Goal: Transaction & Acquisition: Purchase product/service

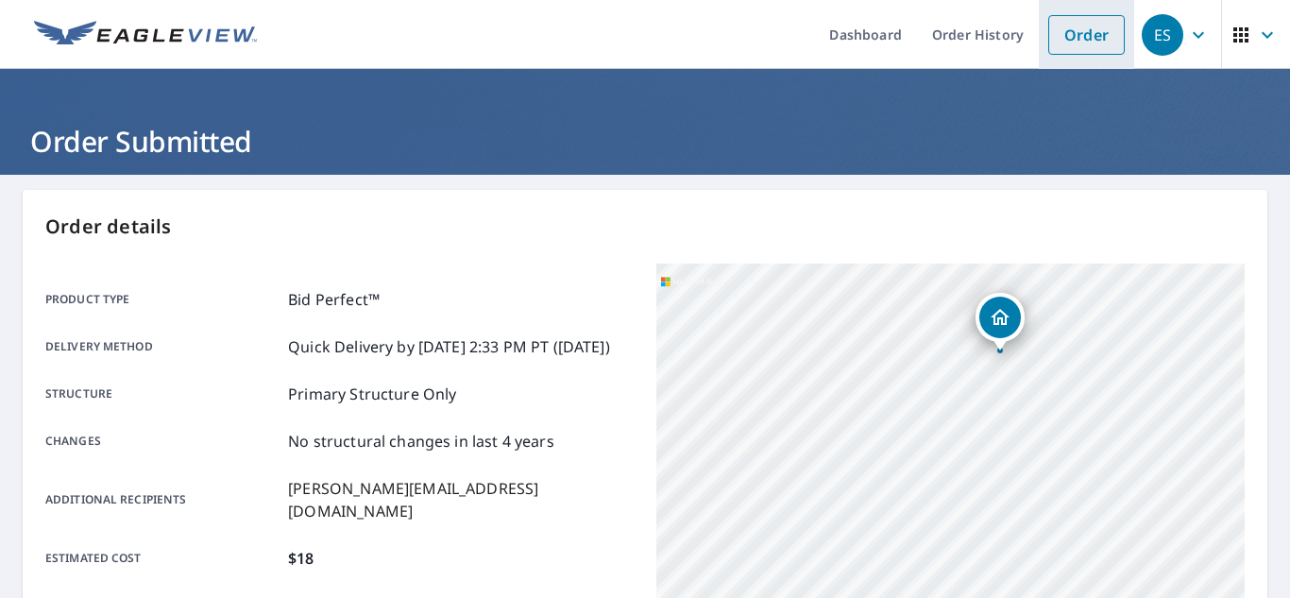
click at [1089, 39] on link "Order" at bounding box center [1086, 35] width 76 height 40
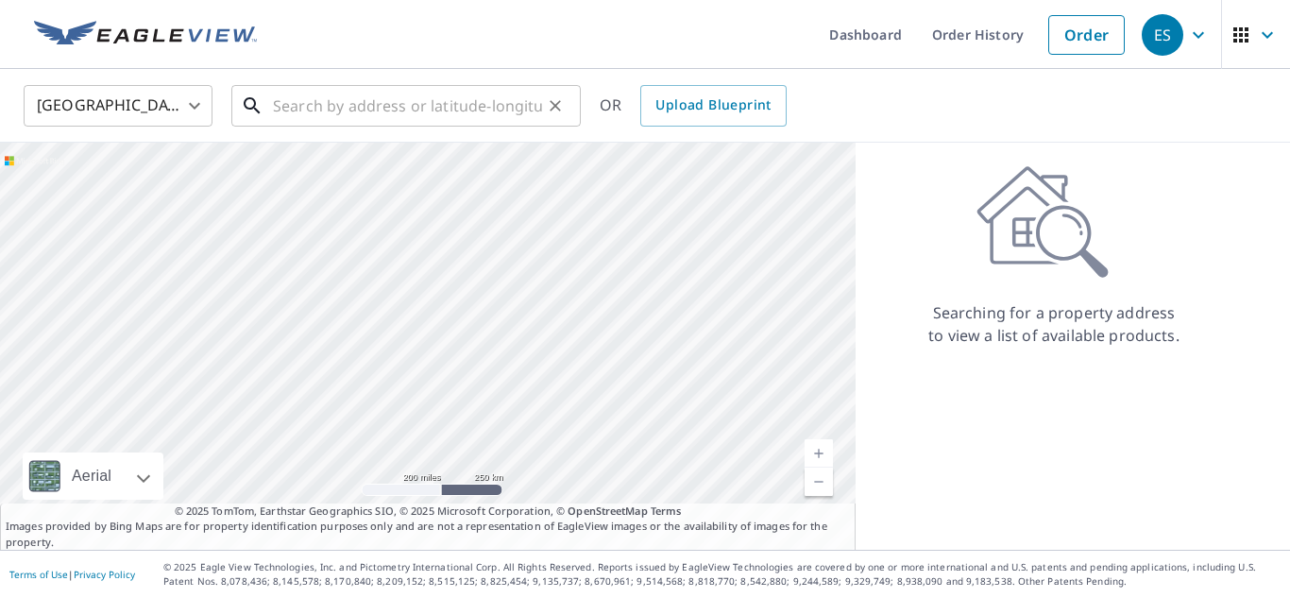
click at [501, 115] on input "text" at bounding box center [407, 105] width 269 height 53
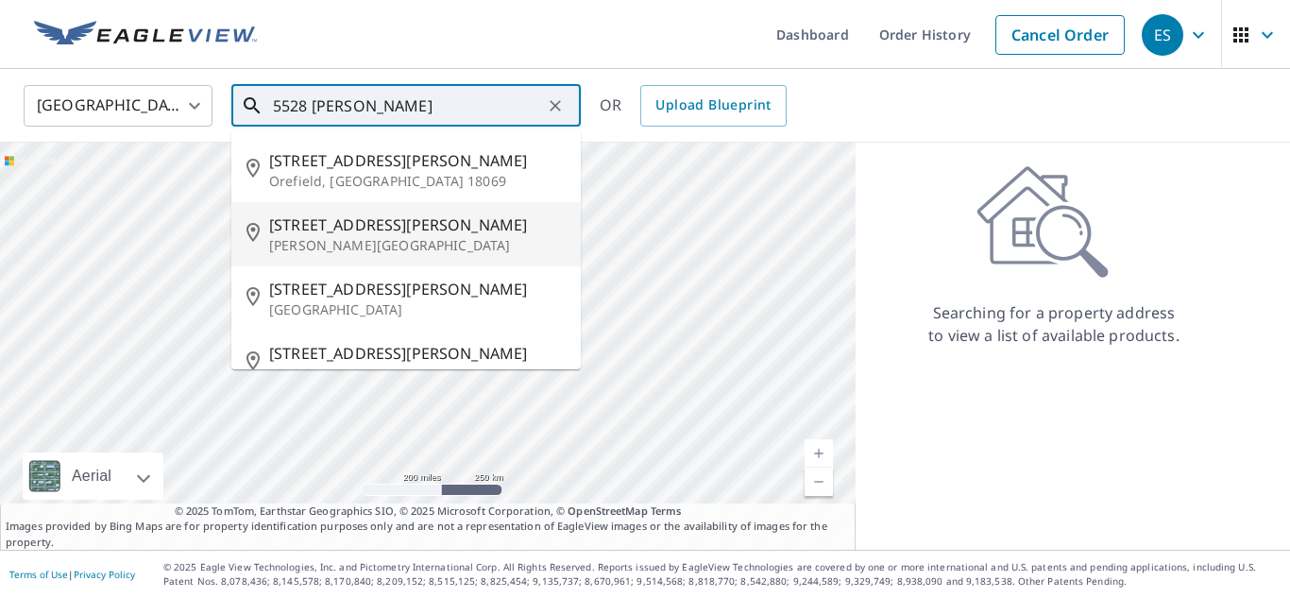
click at [388, 224] on span "[STREET_ADDRESS][PERSON_NAME]" at bounding box center [417, 224] width 297 height 23
type input "5528 Heatherton Rd Milton, FL 32570"
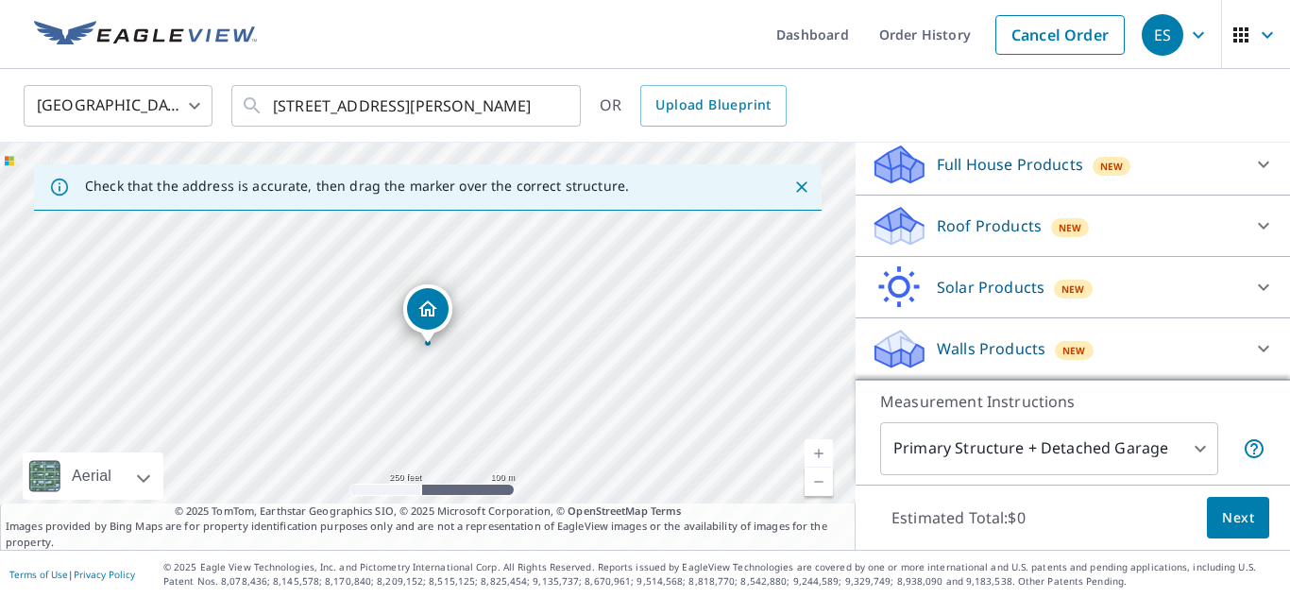
scroll to position [204, 0]
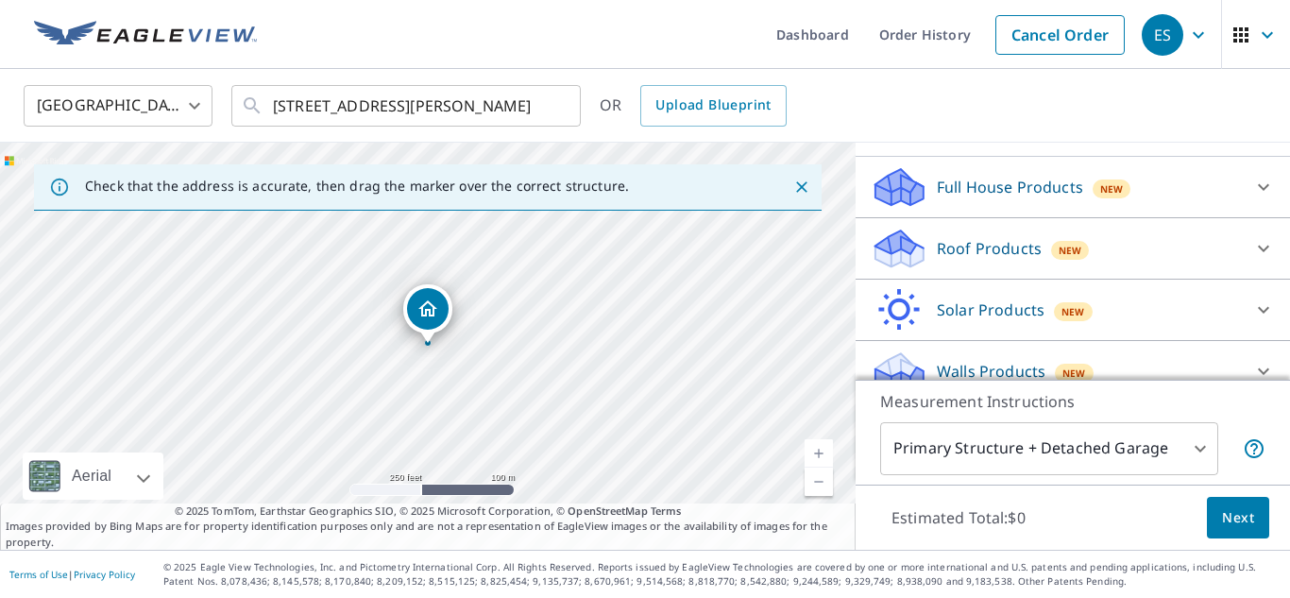
click at [1263, 246] on icon at bounding box center [1263, 249] width 11 height 7
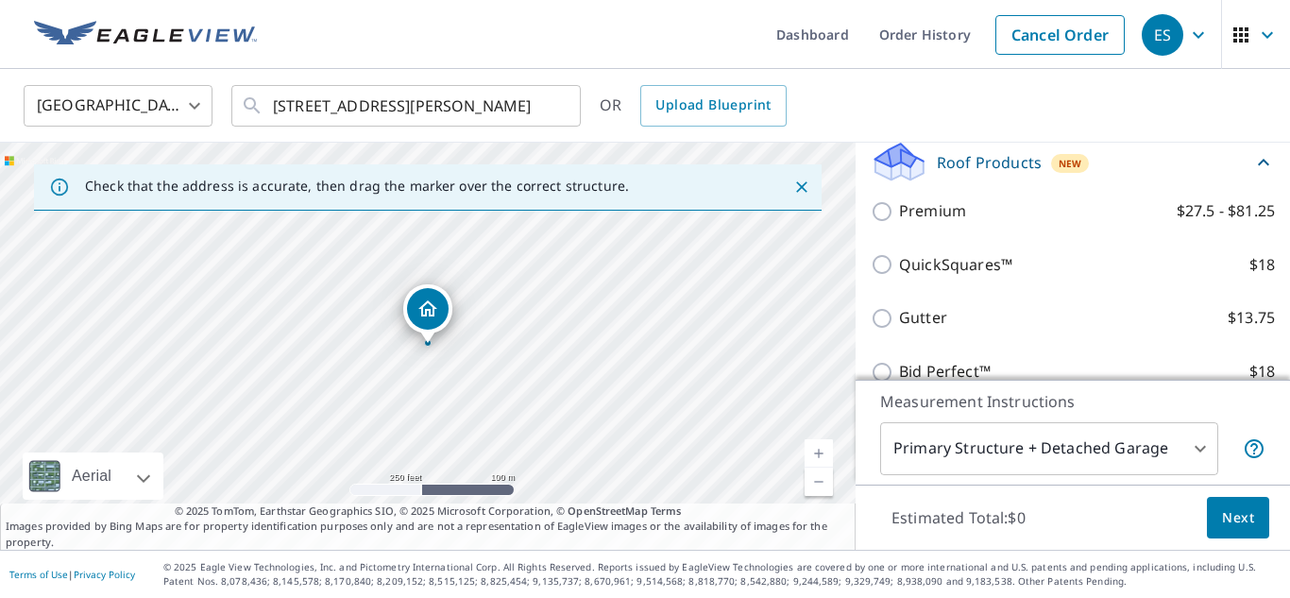
scroll to position [293, 0]
click at [1048, 357] on label "Bid Perfect™ $18" at bounding box center [1087, 369] width 376 height 24
click at [899, 358] on input "Bid Perfect™ $18" at bounding box center [885, 369] width 28 height 23
checkbox input "true"
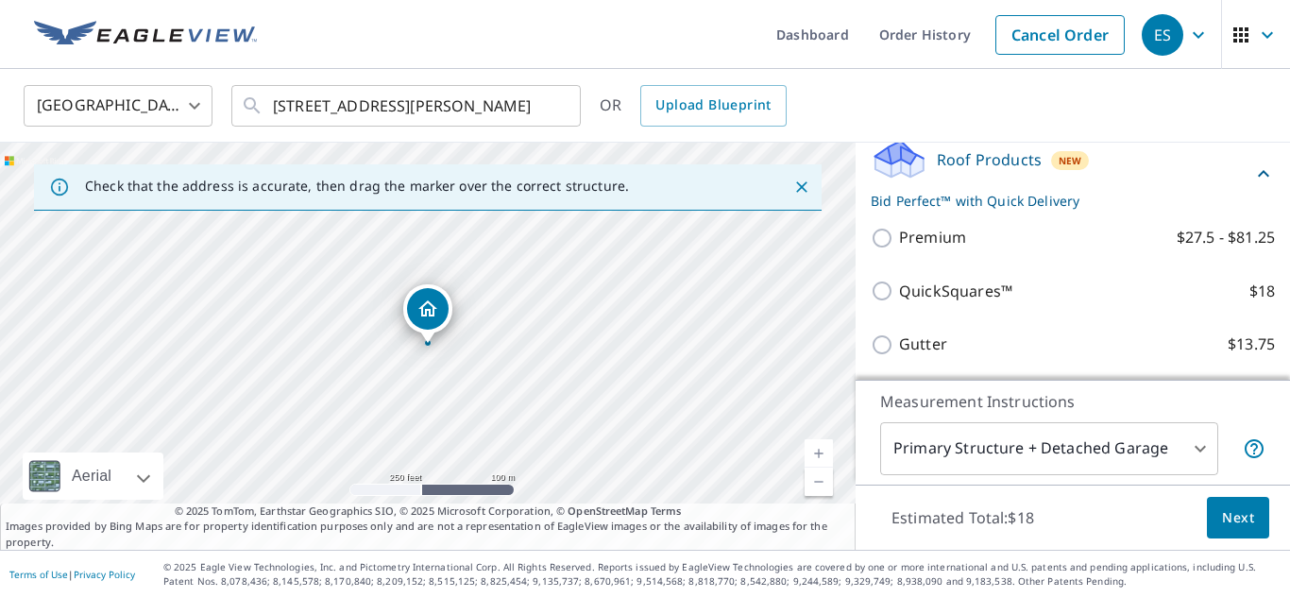
click at [1200, 448] on body "ES ES Dashboard Order History Cancel Order ES United States US ​ 5528 Heatherto…" at bounding box center [645, 299] width 1290 height 598
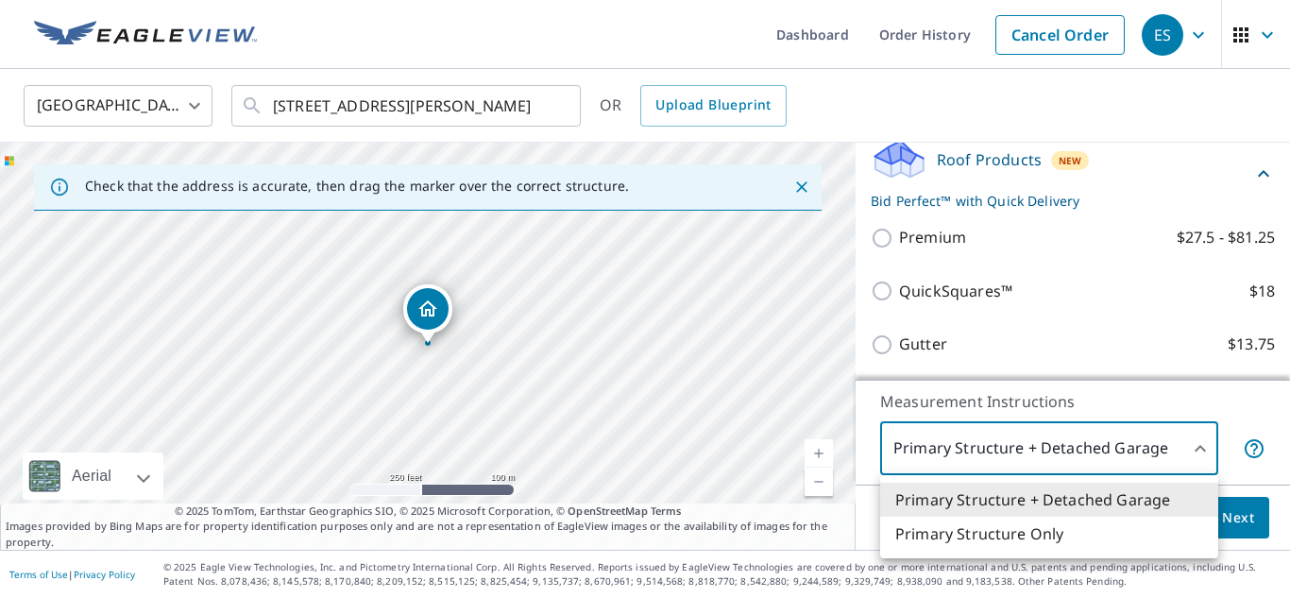
click at [1092, 534] on li "Primary Structure Only" at bounding box center [1049, 534] width 338 height 34
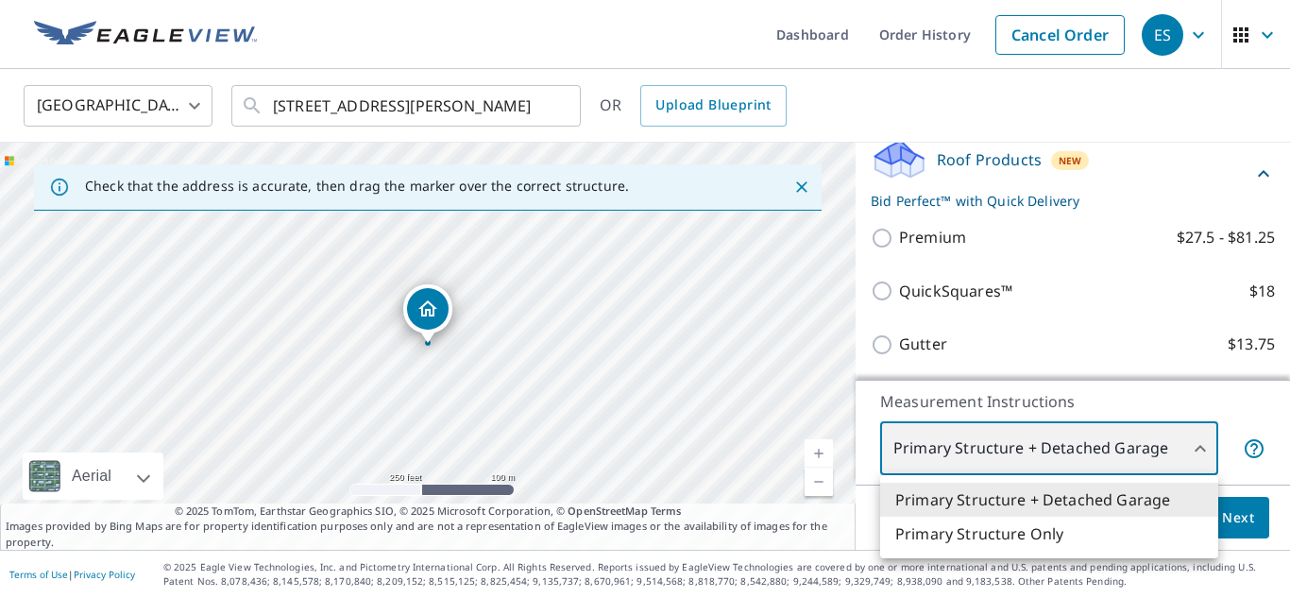
type input "2"
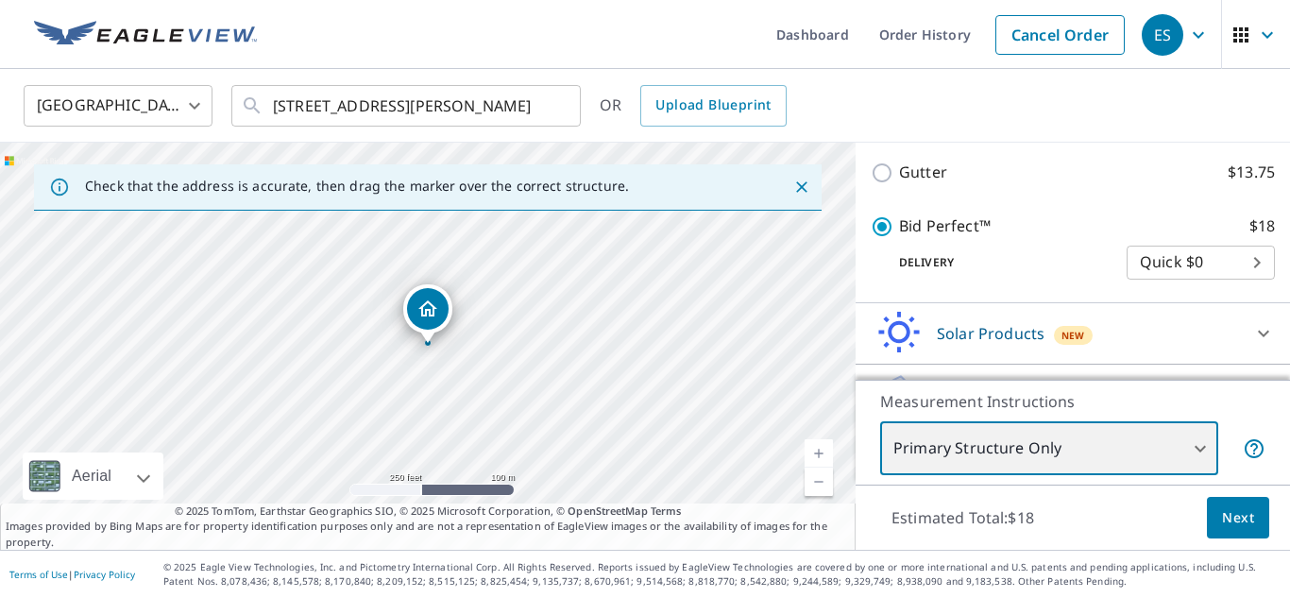
scroll to position [488, 0]
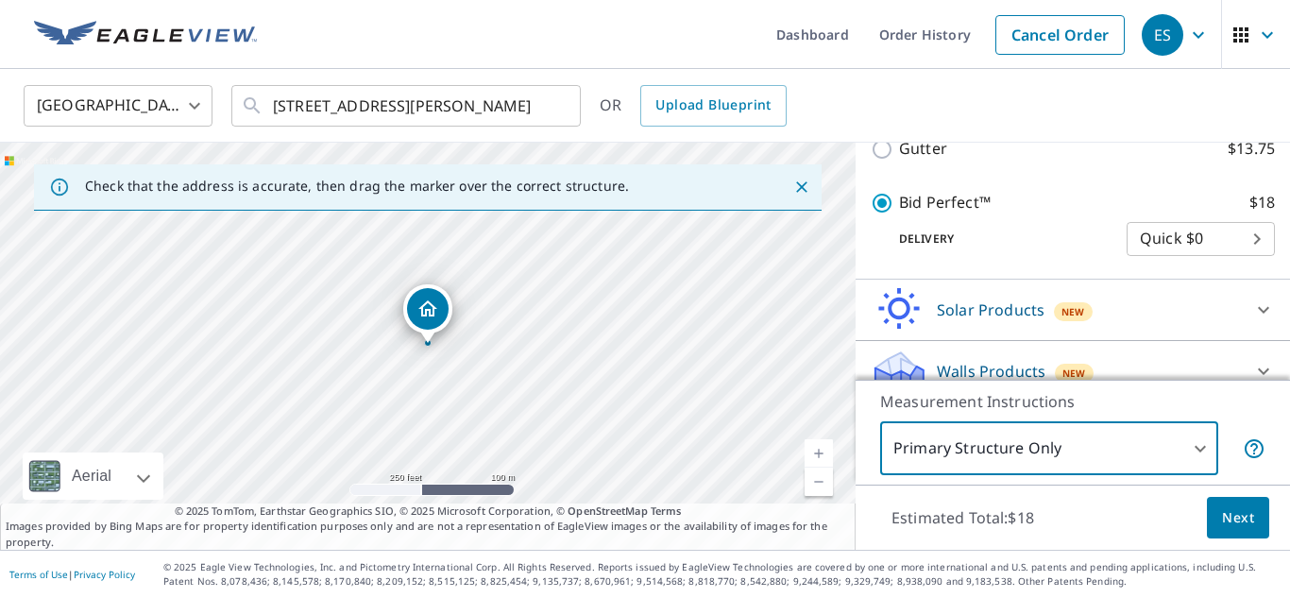
click at [1254, 518] on button "Next" at bounding box center [1238, 518] width 62 height 42
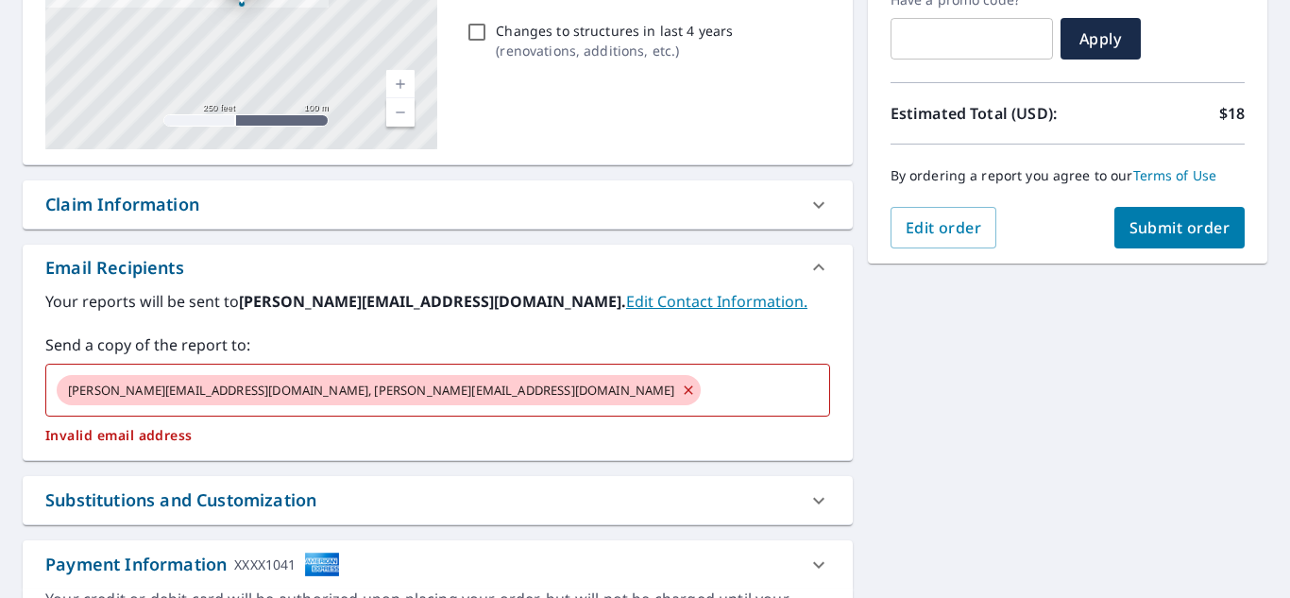
scroll to position [342, 0]
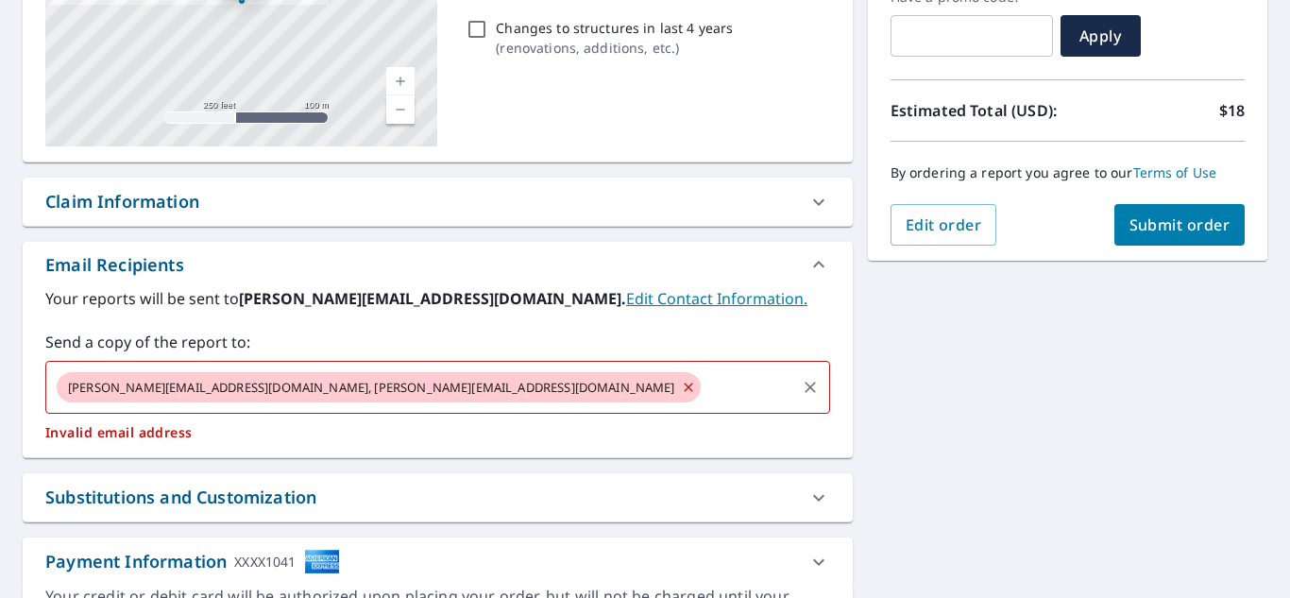
click at [681, 390] on icon at bounding box center [688, 387] width 15 height 21
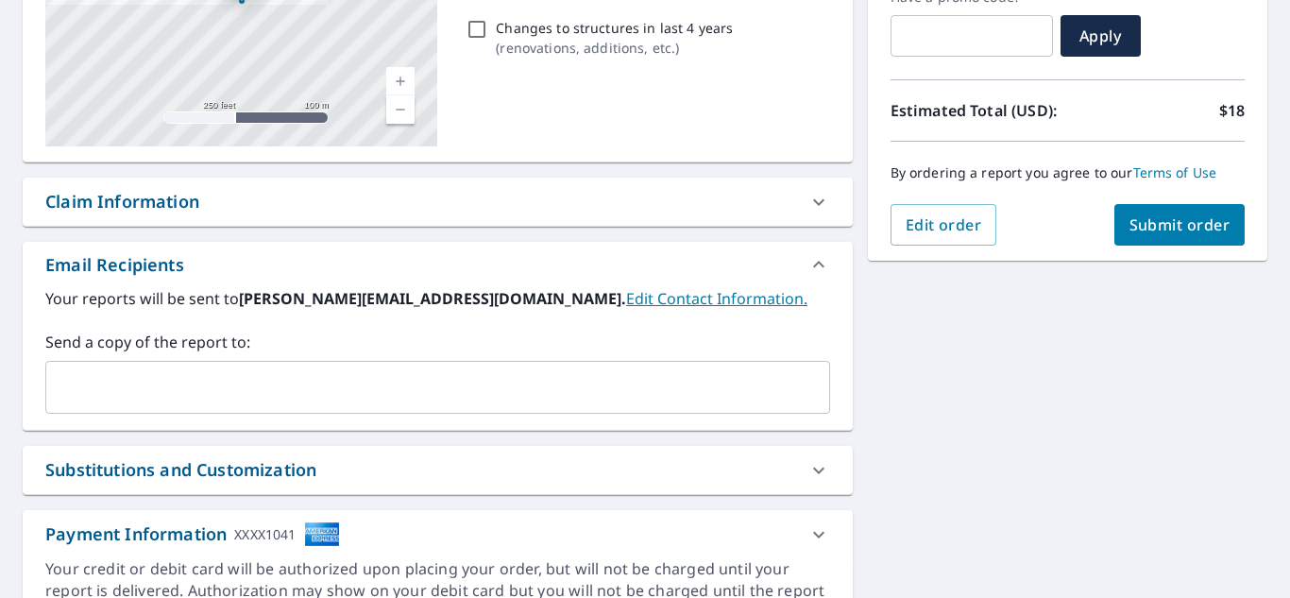
click at [341, 390] on input "text" at bounding box center [423, 387] width 739 height 36
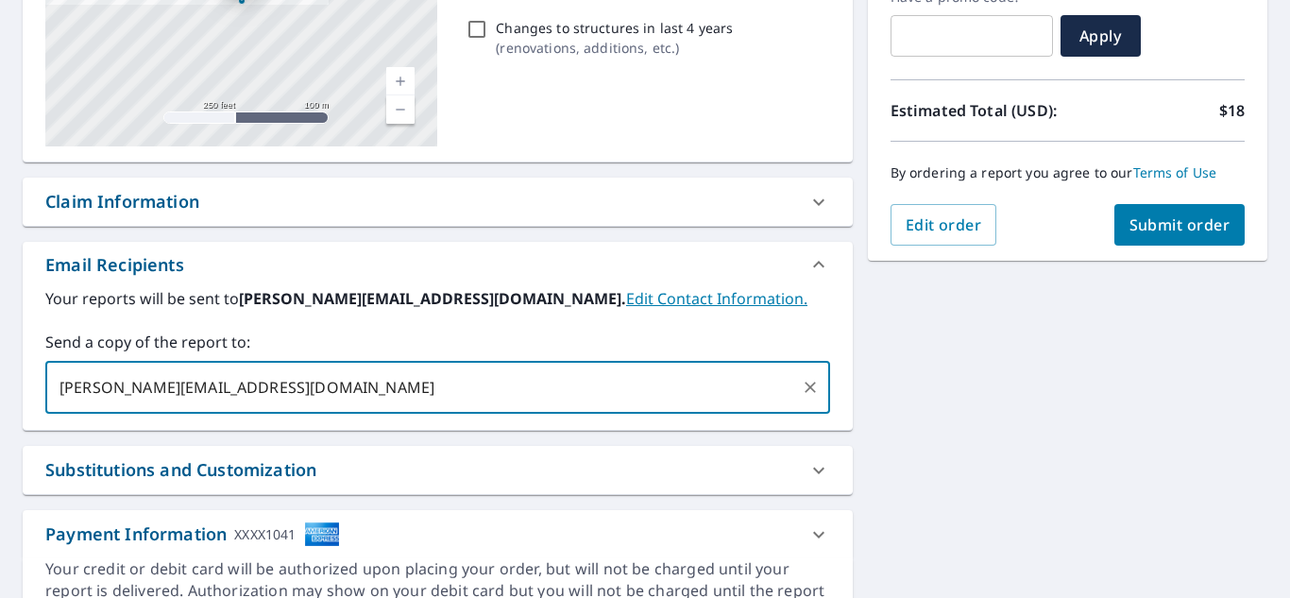
type input "steve@buildpcola.com"
click at [1161, 214] on span "Submit order" at bounding box center [1179, 224] width 101 height 21
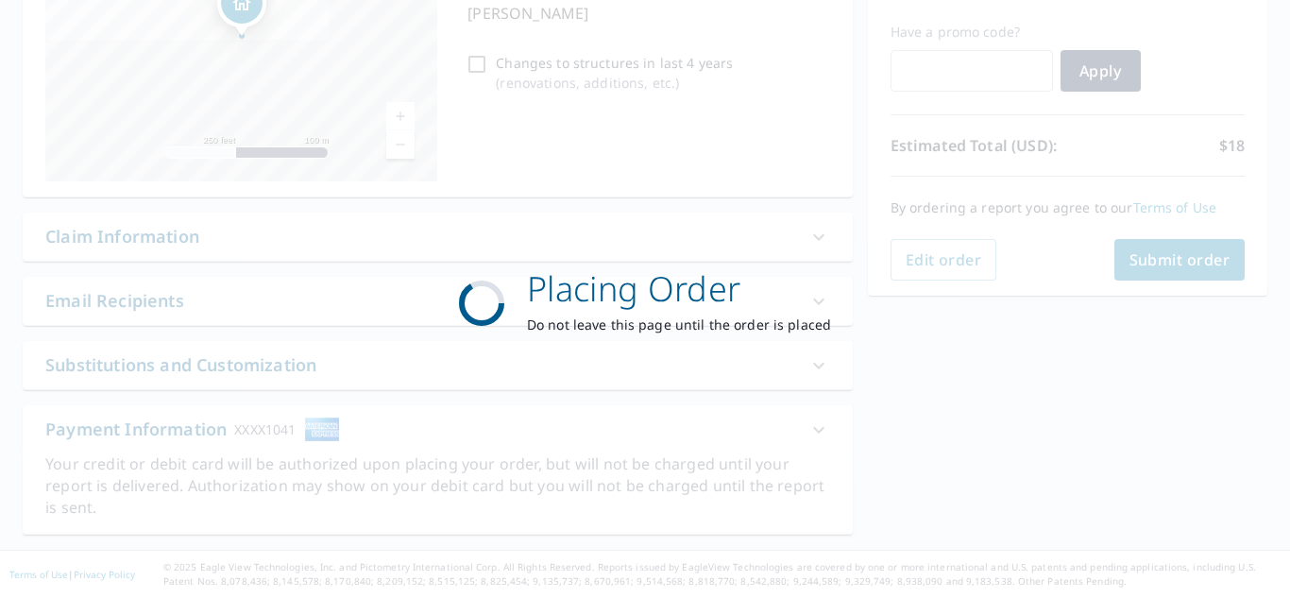
scroll to position [307, 0]
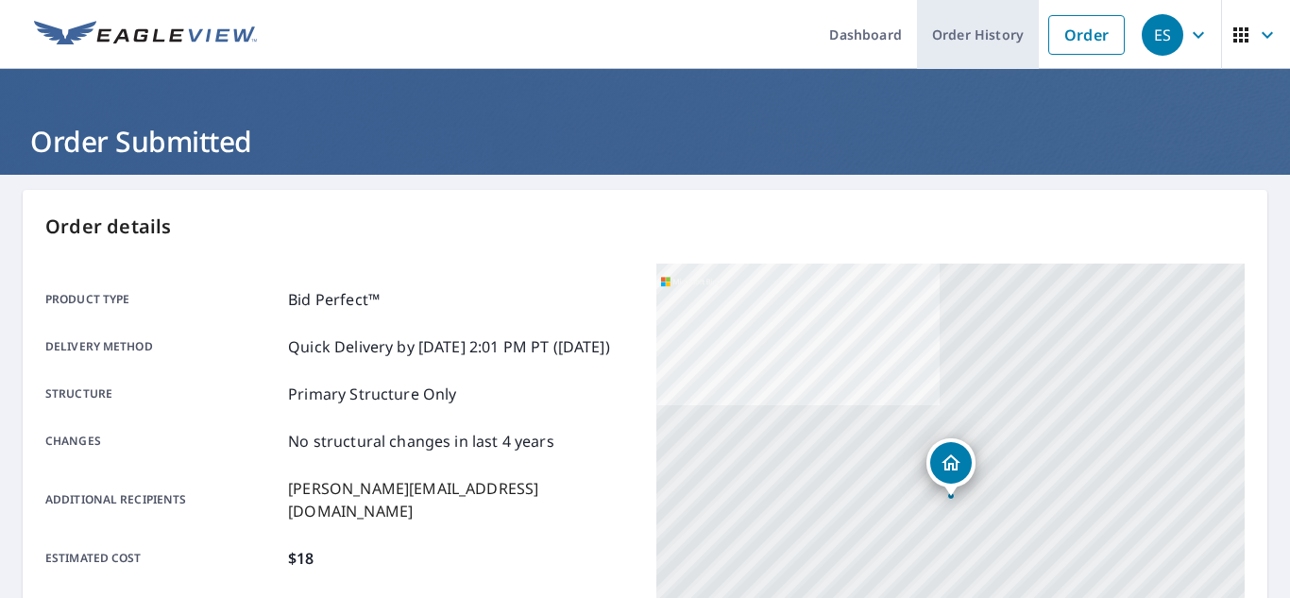
click at [999, 37] on link "Order History" at bounding box center [978, 34] width 122 height 69
